Goal: Check status

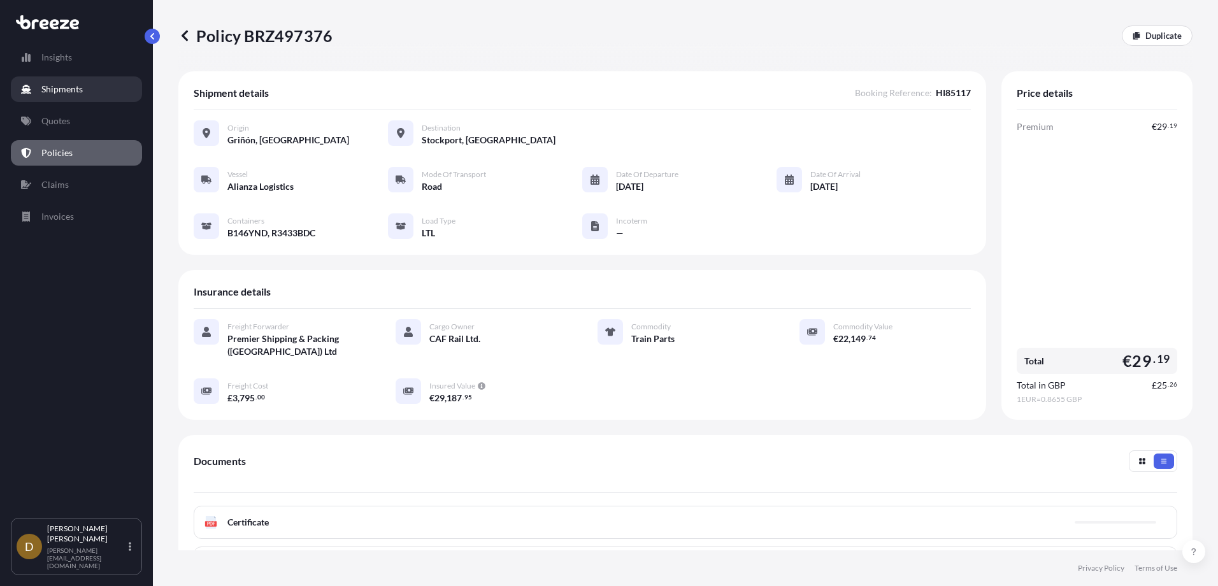
click at [43, 85] on p "Shipments" at bounding box center [61, 89] width 41 height 13
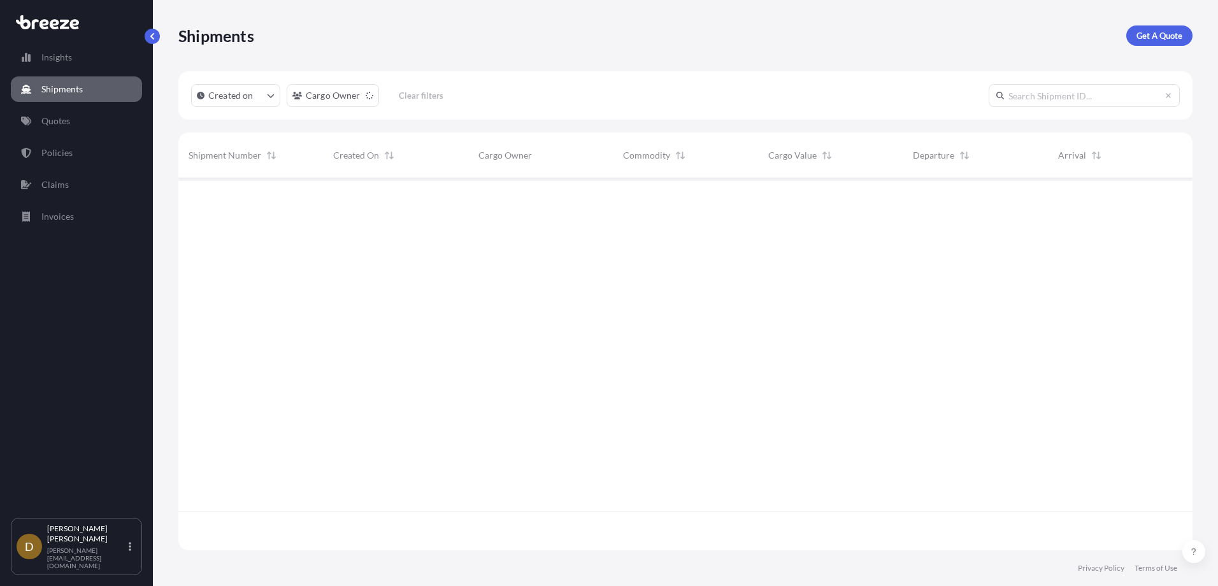
scroll to position [408, 1005]
click at [1074, 104] on input "text" at bounding box center [1084, 95] width 191 height 23
type input "HI85033"
drag, startPoint x: 949, startPoint y: 90, endPoint x: 889, endPoint y: 92, distance: 59.3
click at [890, 92] on div "Created on Cargo Owner Clear filters HI85033" at bounding box center [685, 95] width 1014 height 48
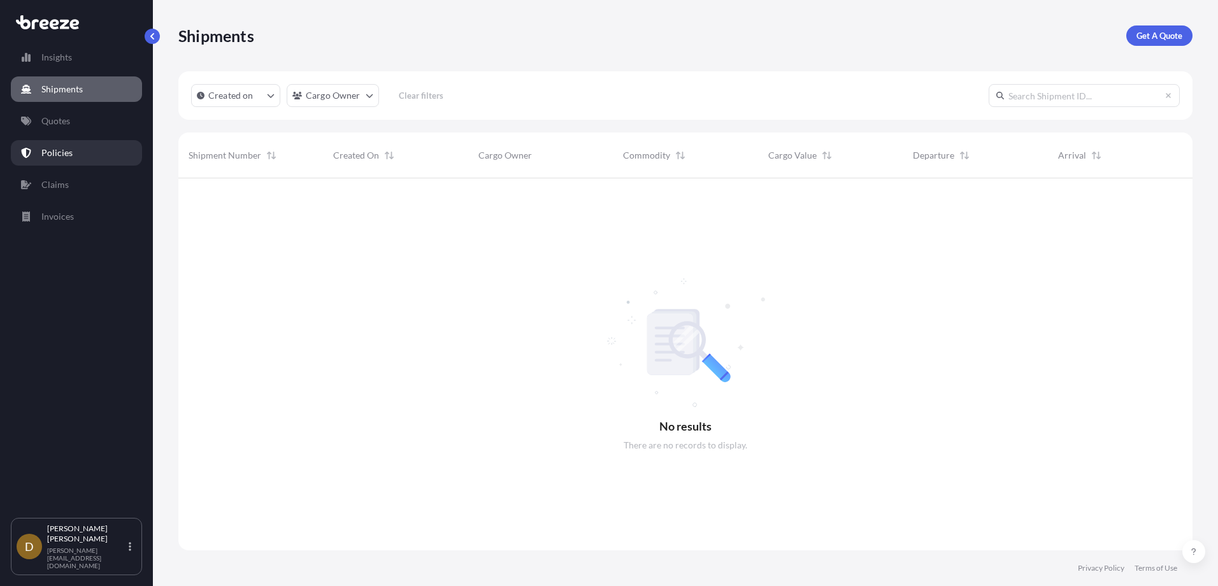
click at [61, 150] on p "Policies" at bounding box center [56, 153] width 31 height 13
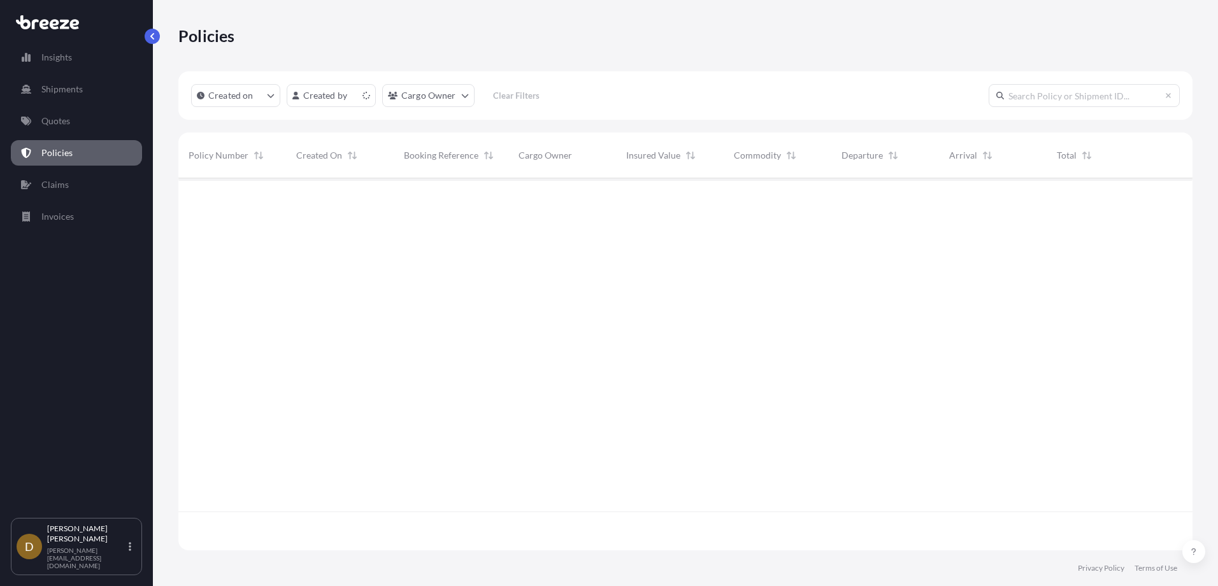
scroll to position [370, 1005]
click at [1056, 95] on input "text" at bounding box center [1084, 95] width 191 height 23
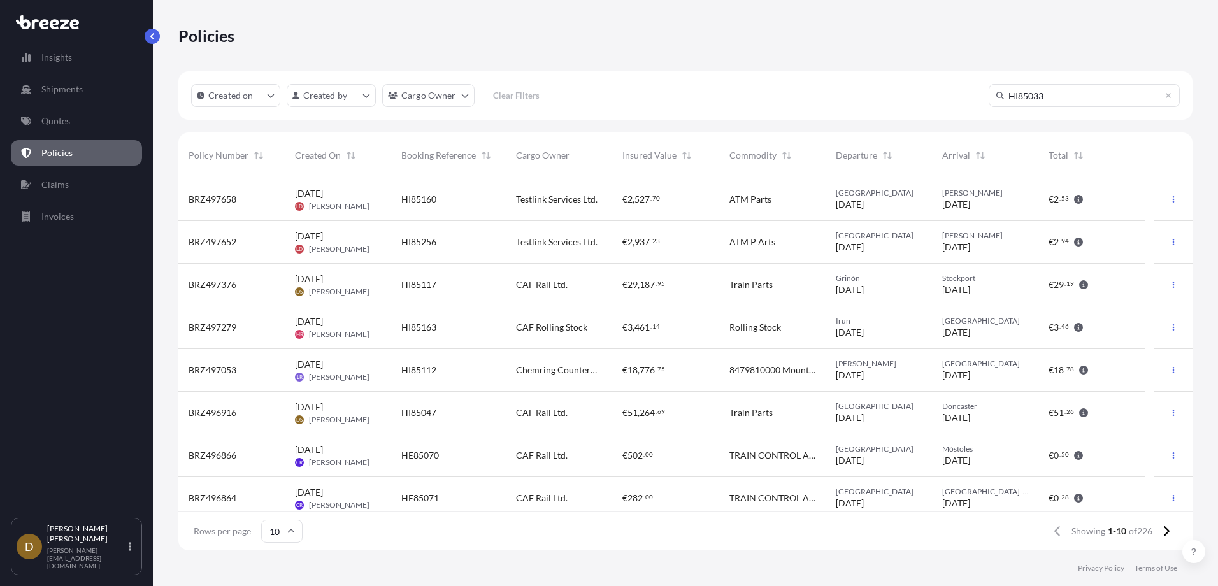
type input "HI85033"
click at [1051, 97] on input "HI85033" at bounding box center [1084, 95] width 191 height 23
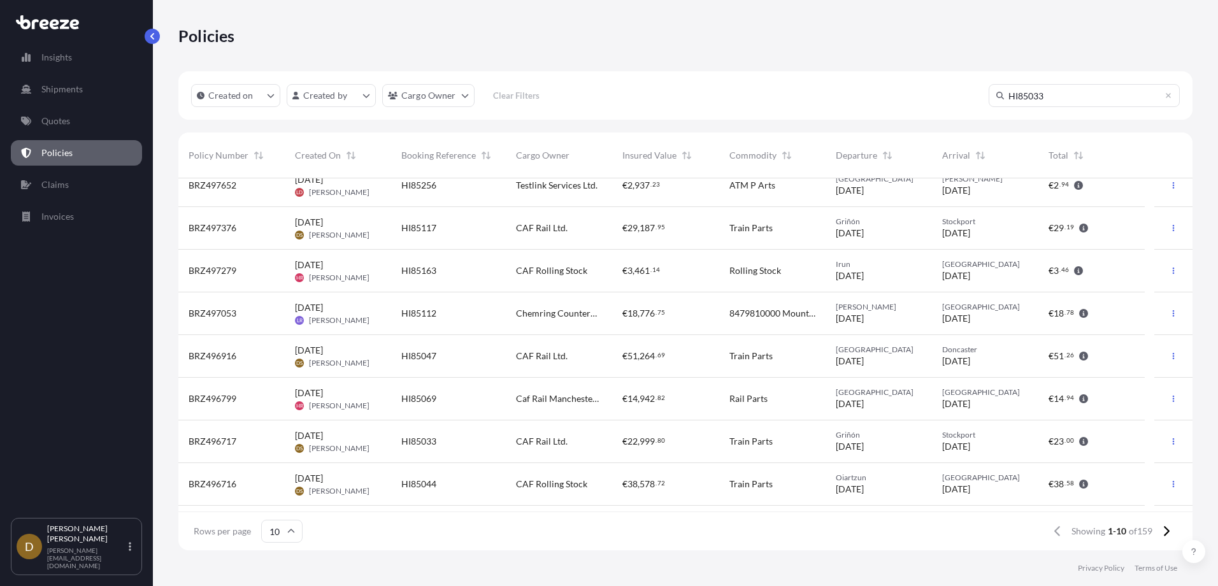
scroll to position [30, 0]
